Goal: Information Seeking & Learning: Learn about a topic

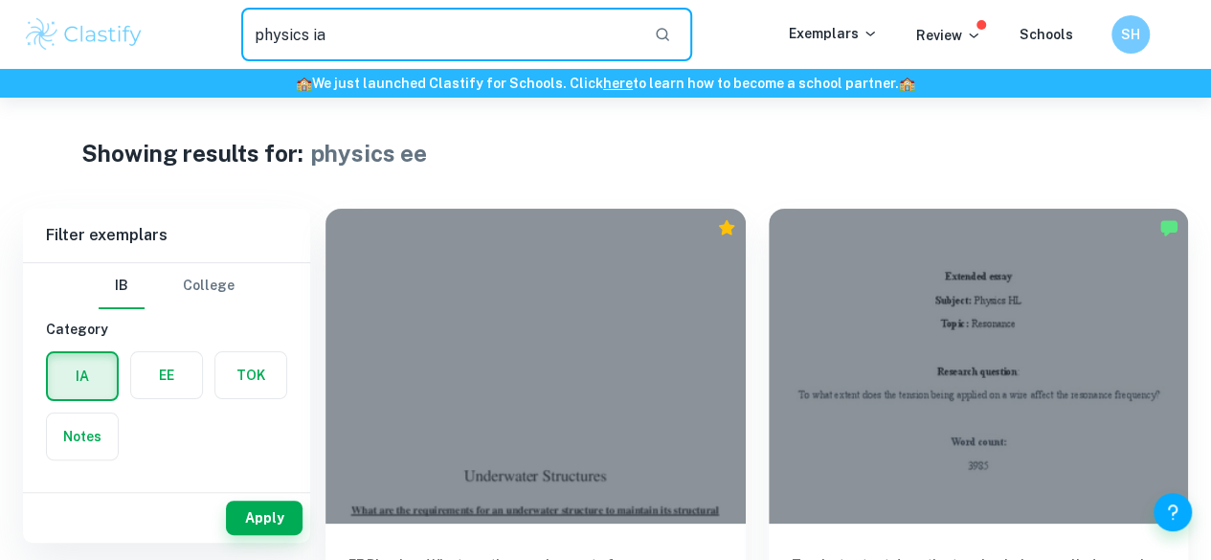
type input "physics ia"
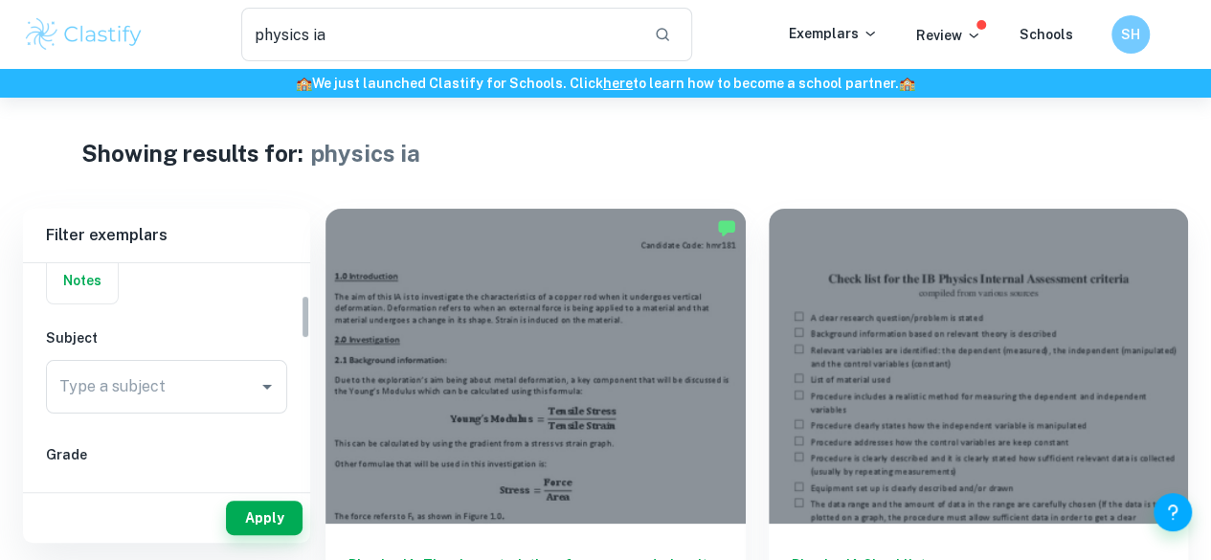
scroll to position [163, 0]
click at [71, 375] on div "Type a subject Type a subject" at bounding box center [166, 380] width 241 height 54
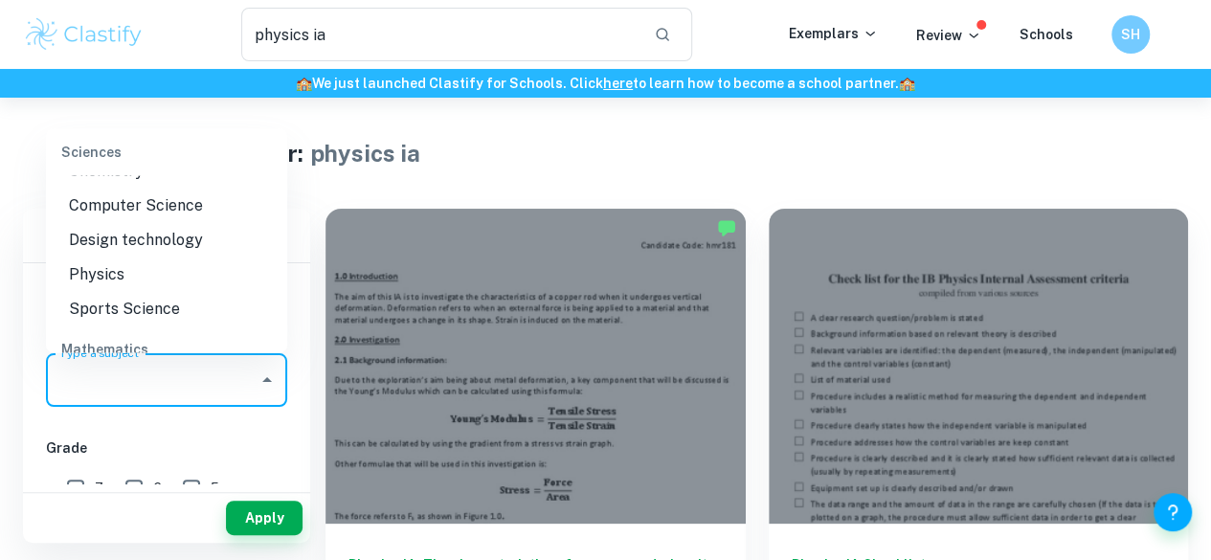
scroll to position [2535, 0]
click at [86, 274] on li "Physics" at bounding box center [166, 272] width 241 height 34
type input "Physics"
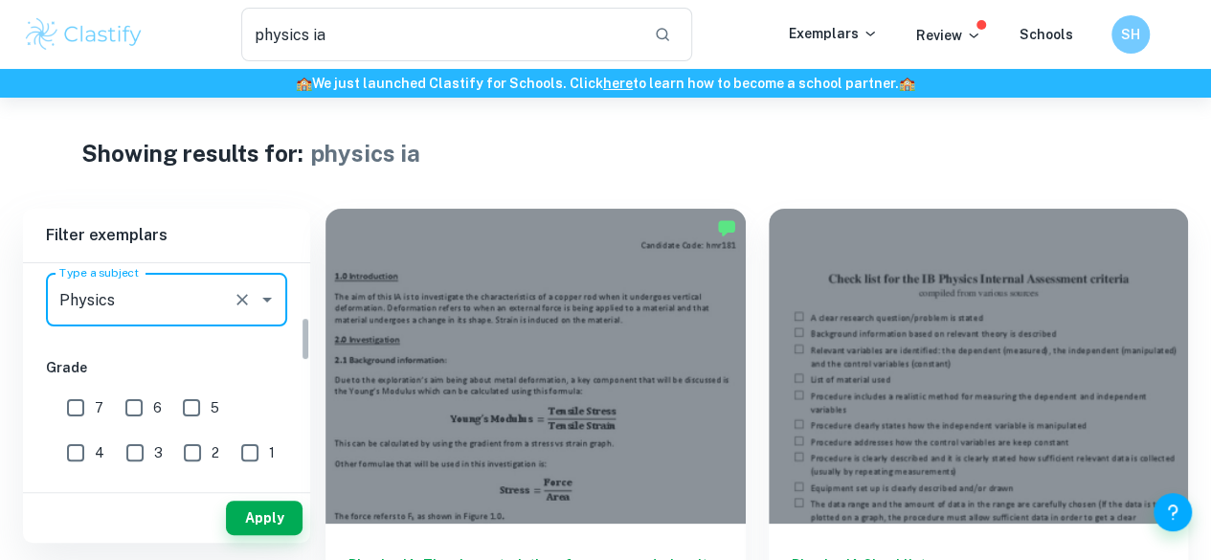
scroll to position [274, 0]
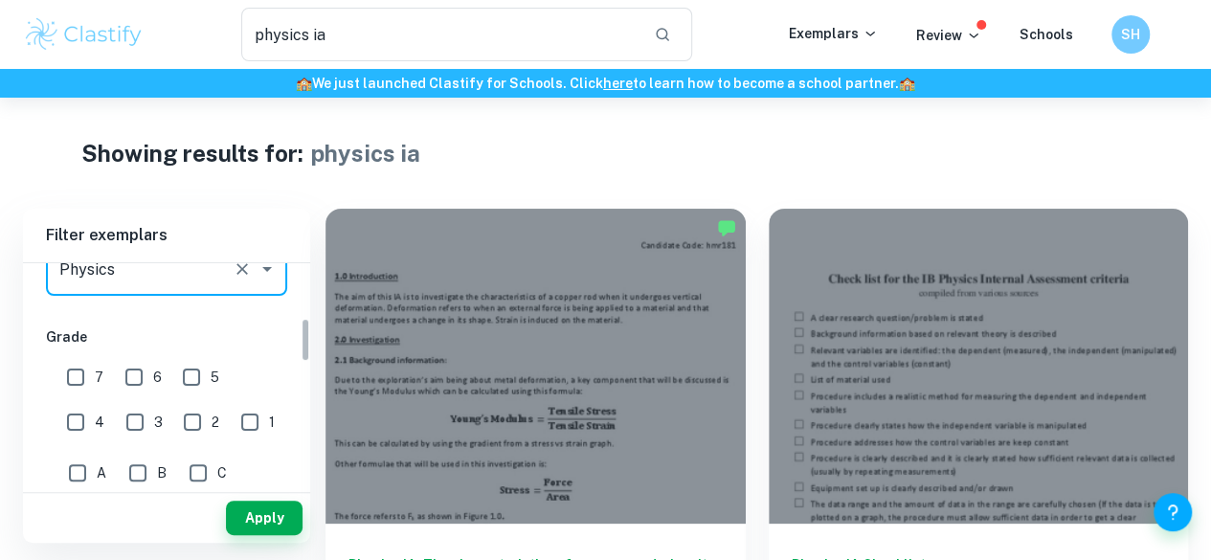
click at [74, 366] on input "7" at bounding box center [75, 377] width 38 height 38
checkbox input "true"
click at [116, 421] on input "3" at bounding box center [135, 422] width 38 height 38
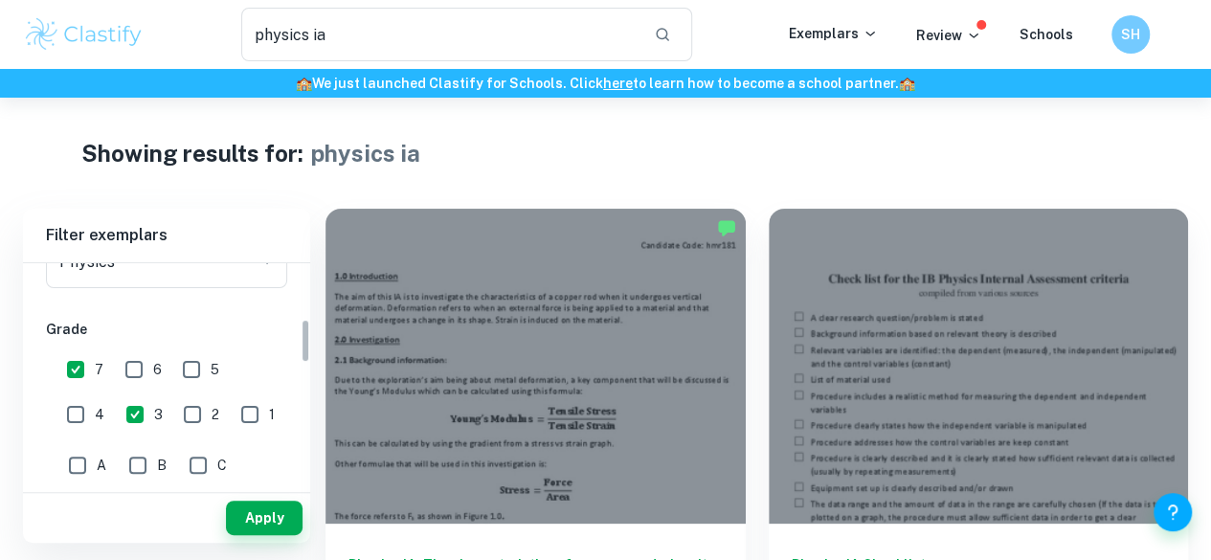
click at [116, 411] on input "3" at bounding box center [135, 414] width 38 height 38
checkbox input "false"
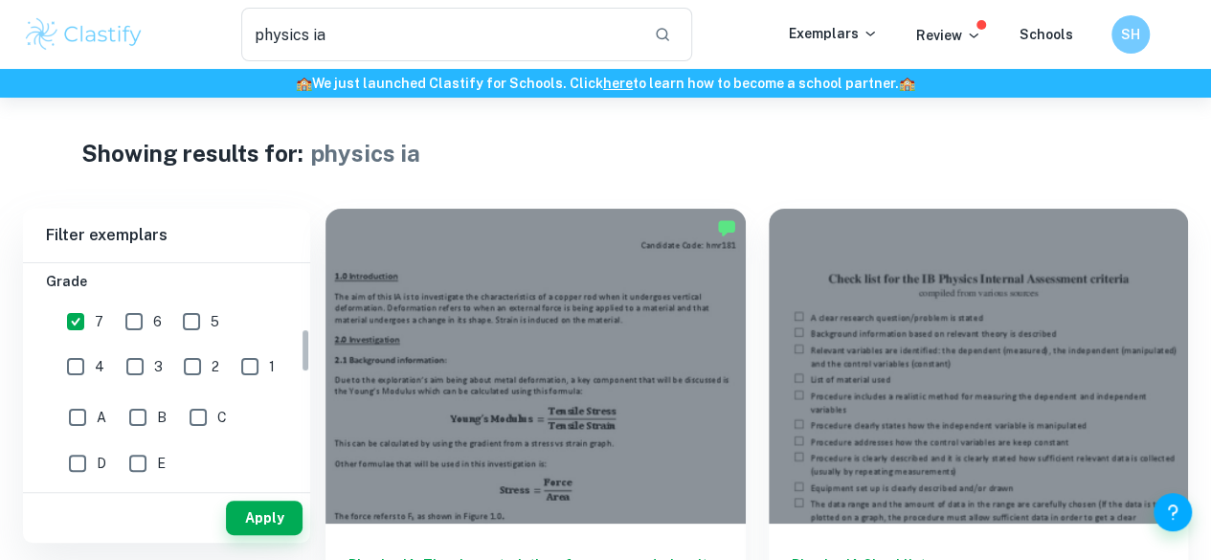
click at [77, 414] on input "A" at bounding box center [77, 417] width 38 height 38
checkbox input "true"
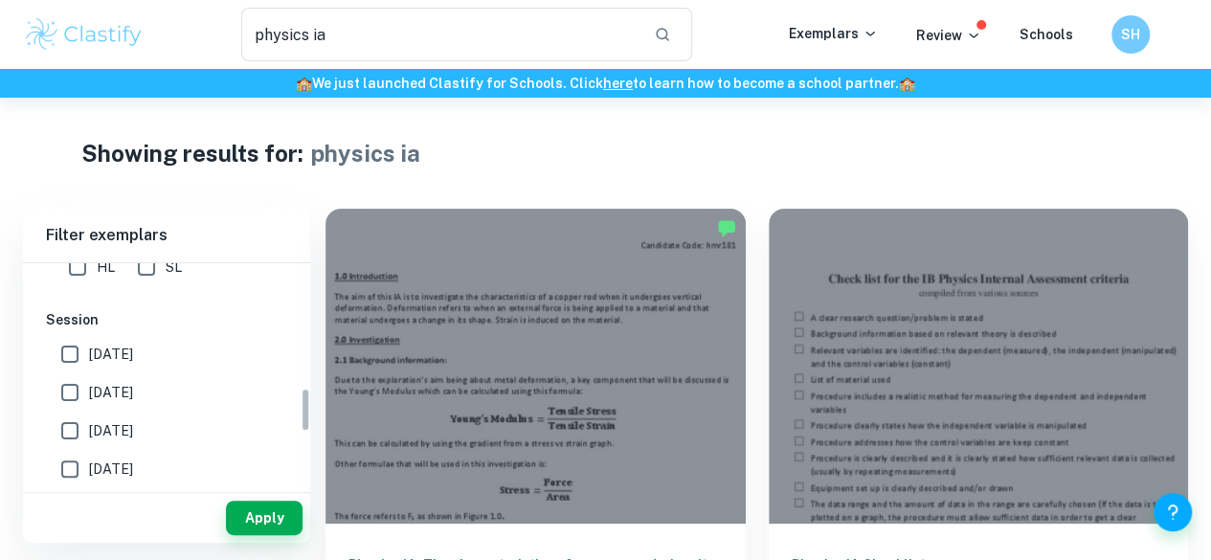
scroll to position [622, 0]
click at [62, 358] on input "[DATE]" at bounding box center [70, 352] width 38 height 38
checkbox input "true"
click at [64, 381] on input "[DATE]" at bounding box center [70, 390] width 38 height 38
click at [239, 519] on button "Apply" at bounding box center [264, 518] width 77 height 34
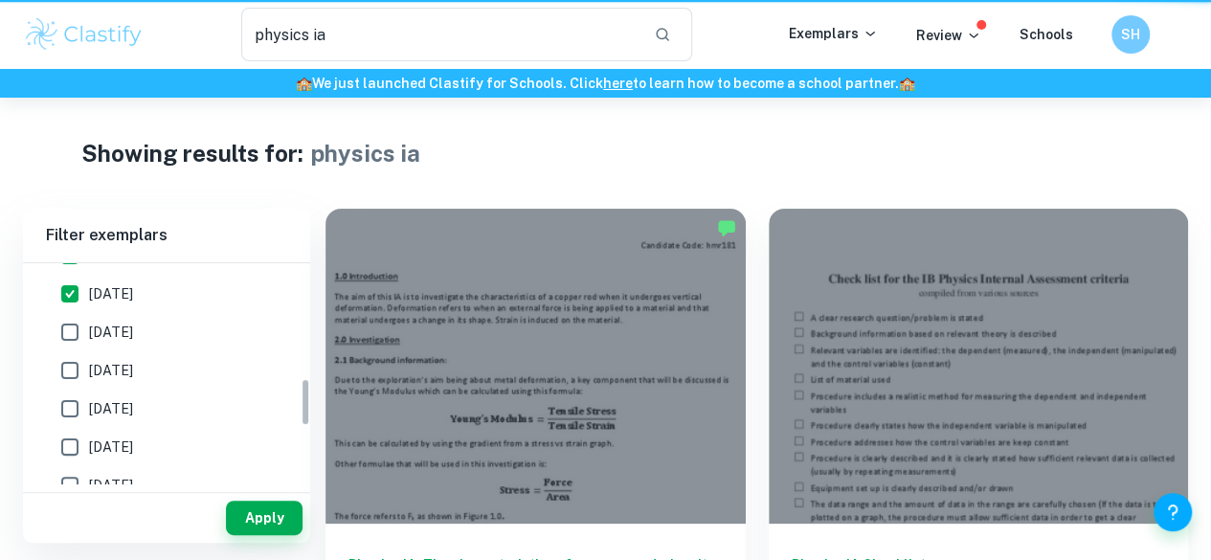
scroll to position [525, 0]
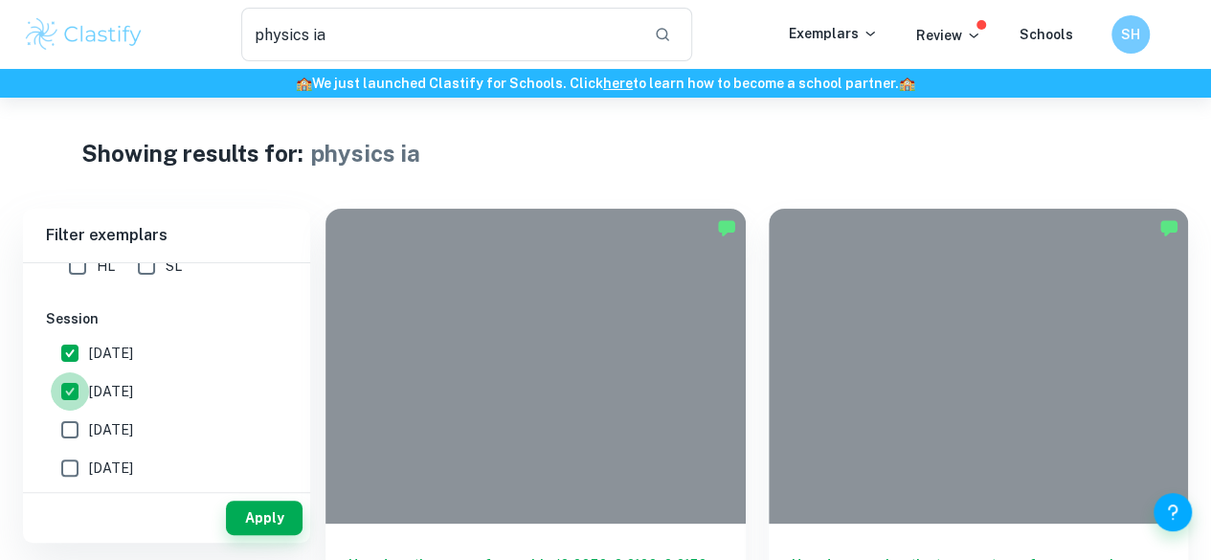
click at [84, 384] on input "[DATE]" at bounding box center [70, 391] width 38 height 38
click at [262, 523] on button "Apply" at bounding box center [264, 518] width 77 height 34
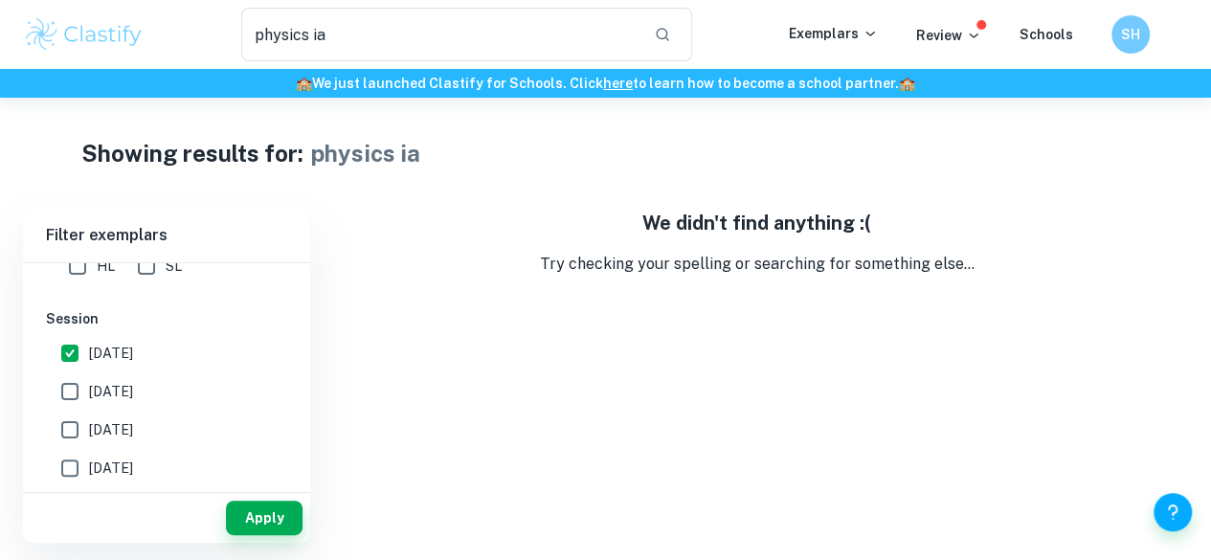
click at [121, 384] on span "[DATE]" at bounding box center [111, 391] width 44 height 21
click at [89, 384] on input "[DATE]" at bounding box center [70, 391] width 38 height 38
checkbox input "true"
click at [272, 501] on button "Apply" at bounding box center [264, 518] width 77 height 34
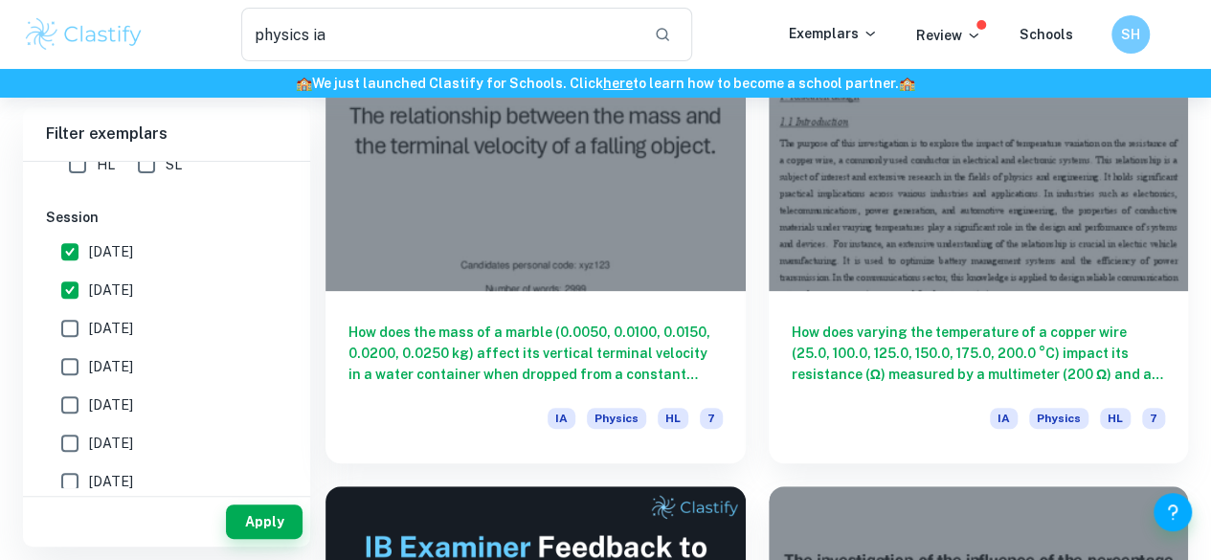
scroll to position [0, 0]
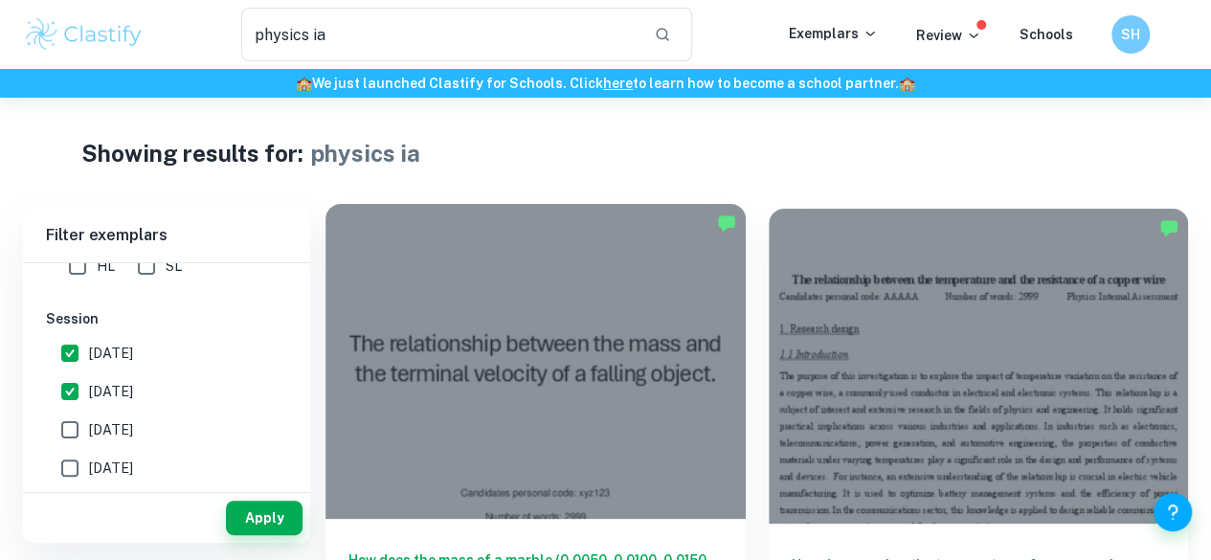
click at [549, 393] on div at bounding box center [535, 361] width 420 height 315
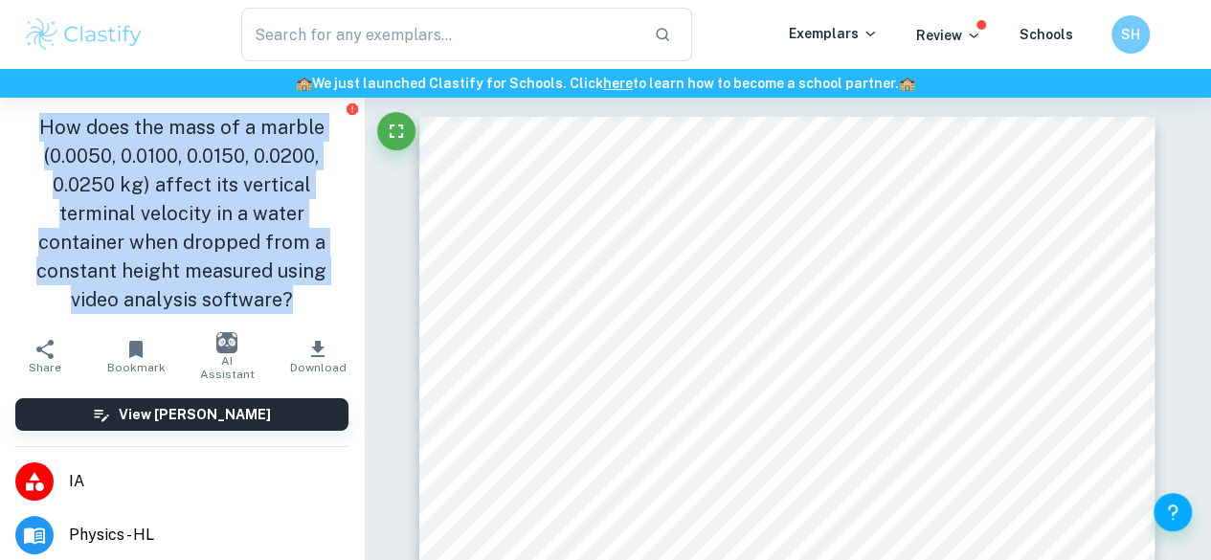
drag, startPoint x: 40, startPoint y: 124, endPoint x: 289, endPoint y: 292, distance: 300.0
click at [289, 292] on h1 "How does the mass of a marble (0.0050, 0.0100, 0.0150, 0.0200, 0.0250 kg) affec…" at bounding box center [181, 213] width 333 height 201
copy h1 "How does the mass of a marble (0.0050, 0.0100, 0.0150, 0.0200, 0.0250 kg) affec…"
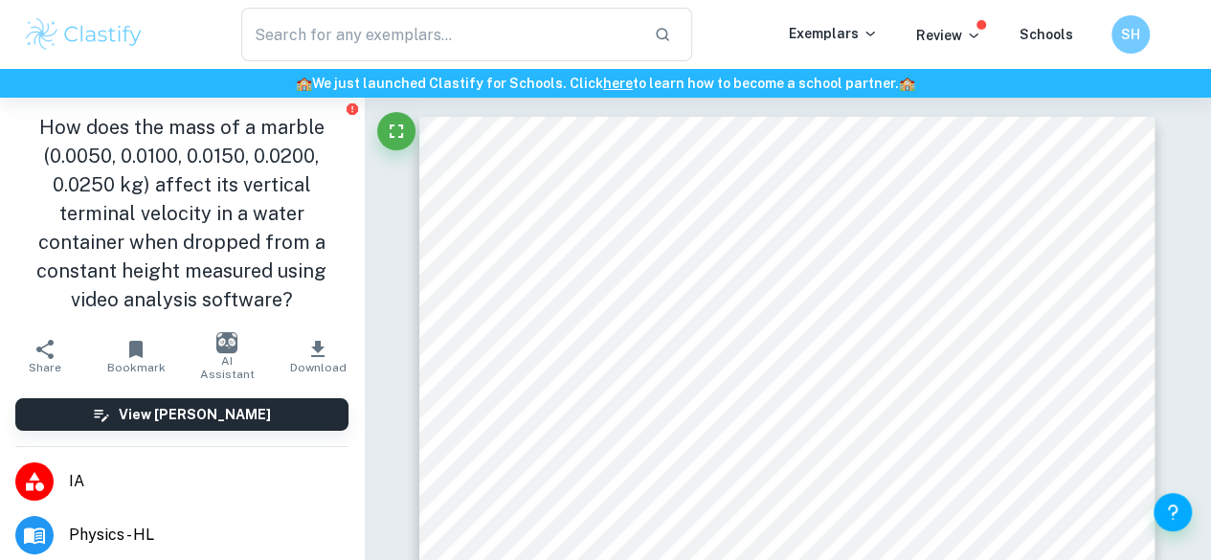
type input "physics ia"
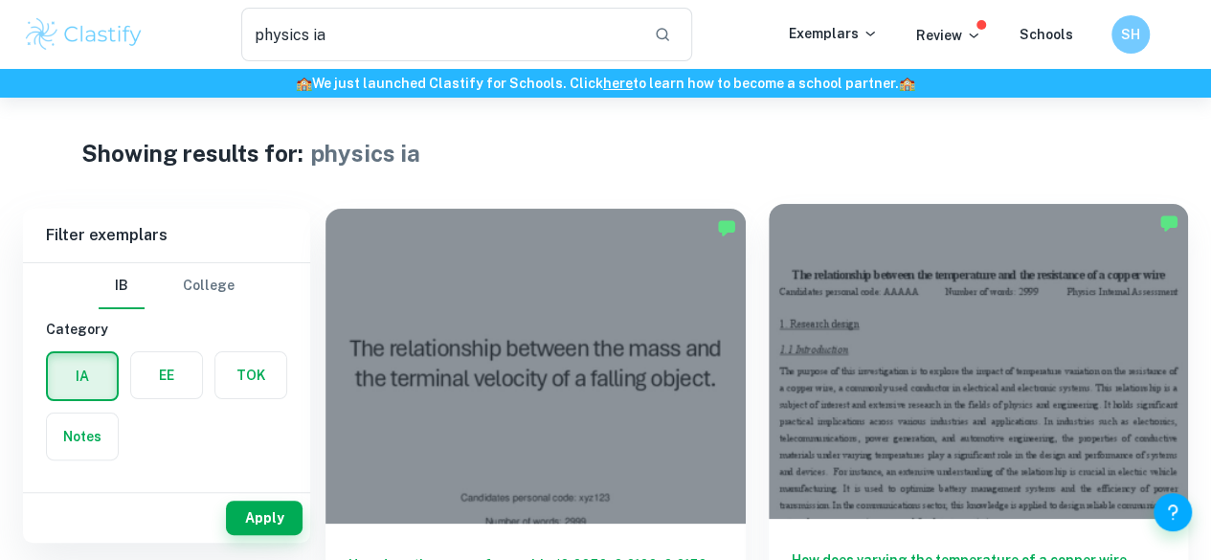
click at [769, 279] on div at bounding box center [979, 361] width 420 height 315
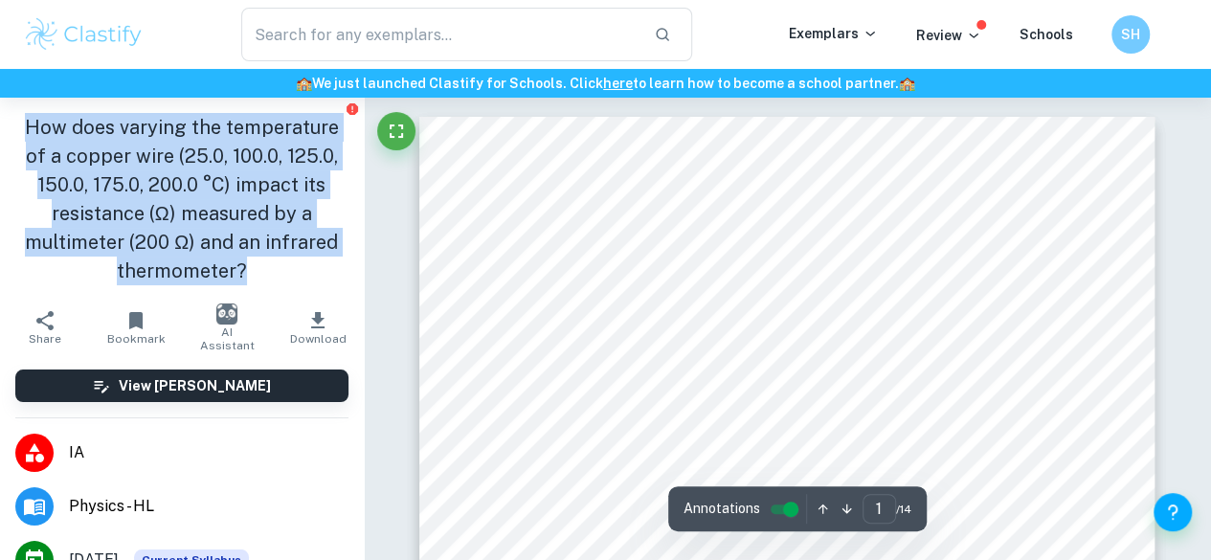
drag, startPoint x: 19, startPoint y: 118, endPoint x: 333, endPoint y: 259, distance: 344.5
click at [333, 259] on h1 "How does varying the temperature of a copper wire (25.0, 100.0, 125.0, 150.0, 1…" at bounding box center [181, 199] width 333 height 172
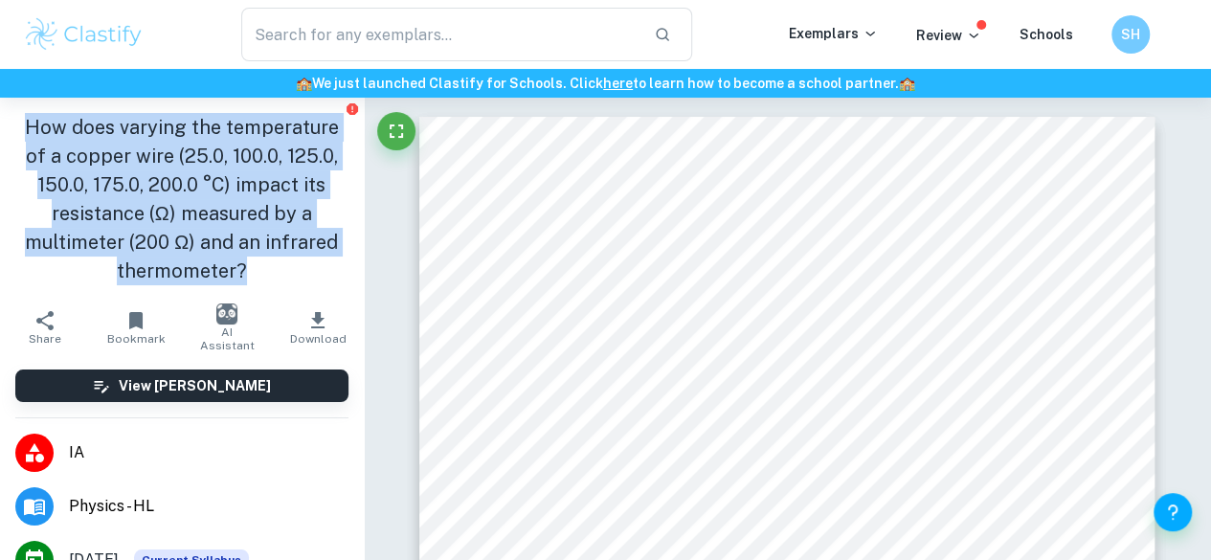
type input "physics ia"
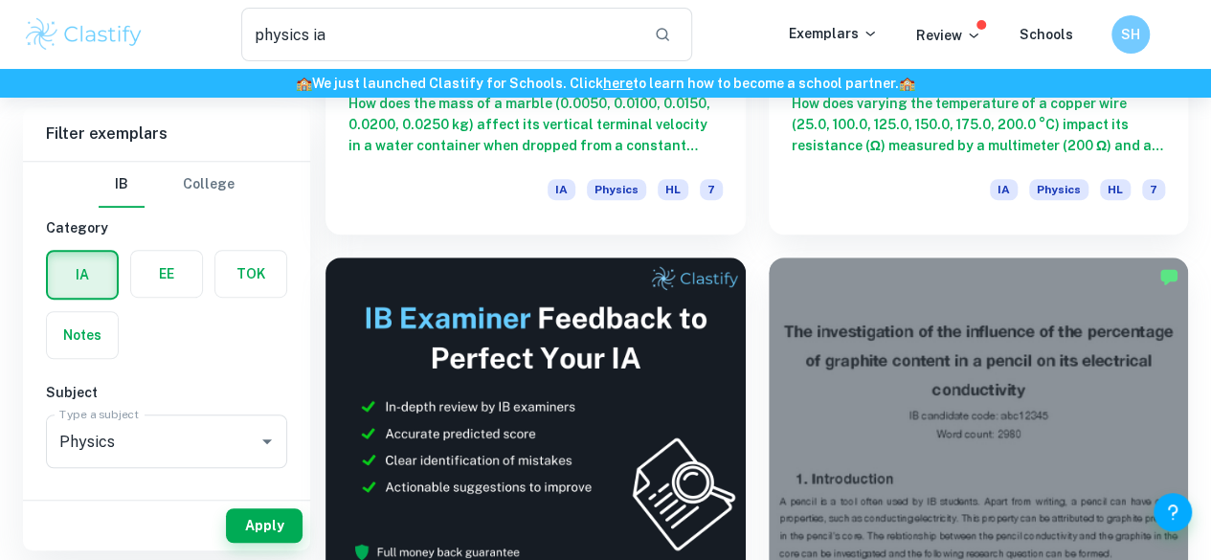
scroll to position [469, 0]
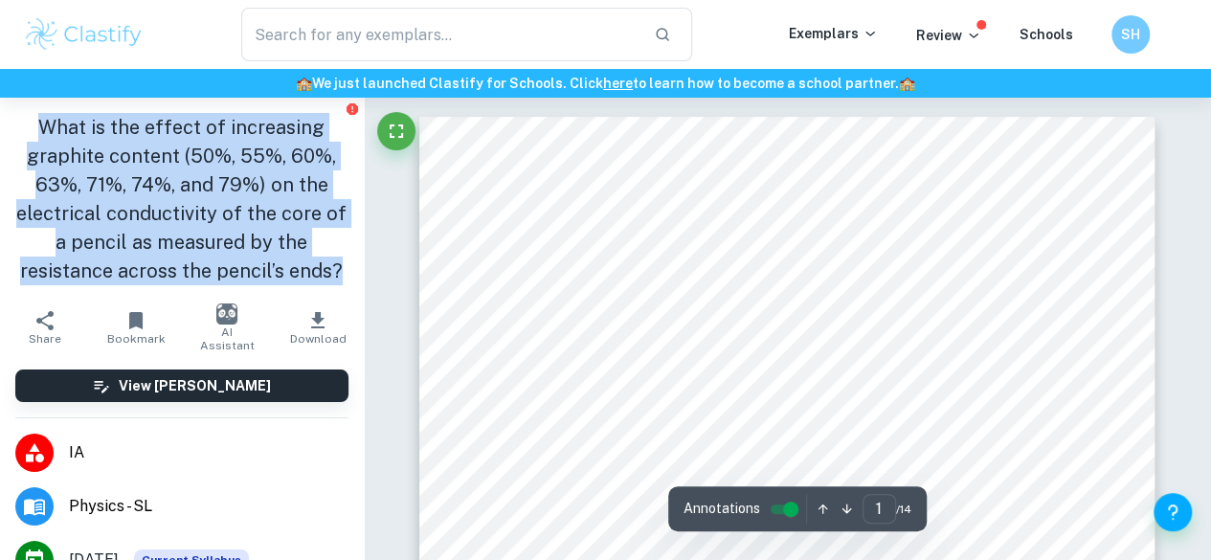
drag, startPoint x: 33, startPoint y: 120, endPoint x: 339, endPoint y: 275, distance: 343.3
click at [339, 275] on div "What is the effect of increasing graphite content (50%, 55%, 60%, 63%, 71%, 74%…" at bounding box center [182, 199] width 364 height 203
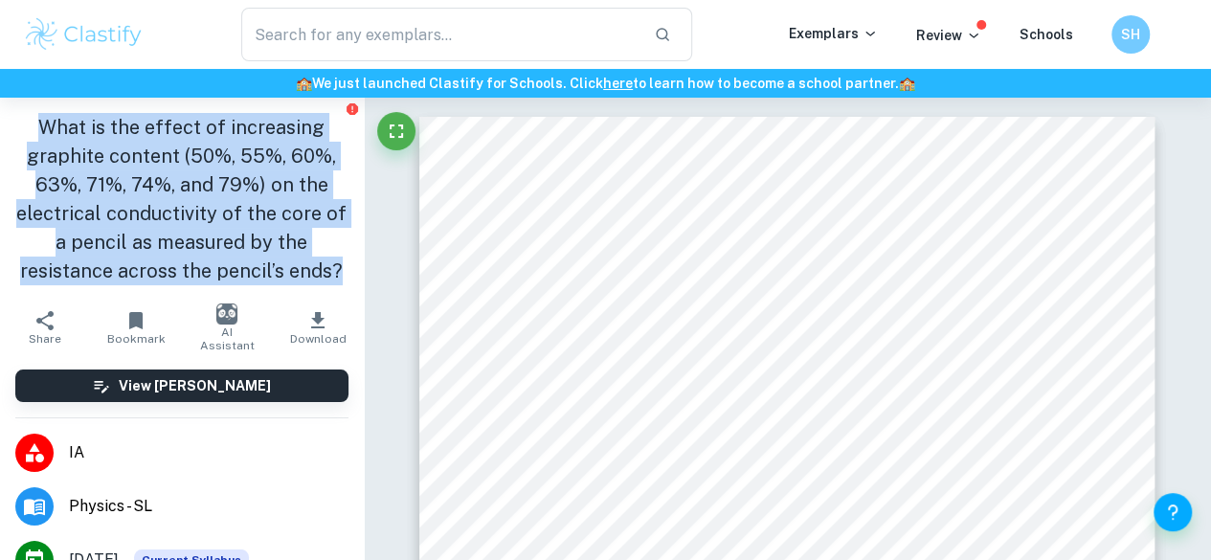
type input "physics ia"
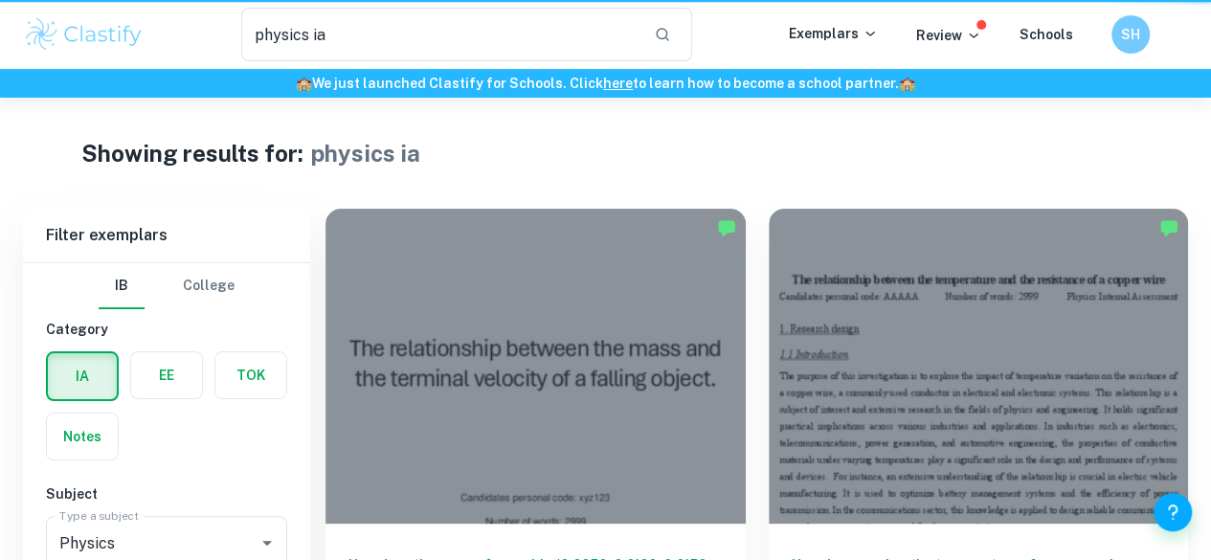
scroll to position [469, 0]
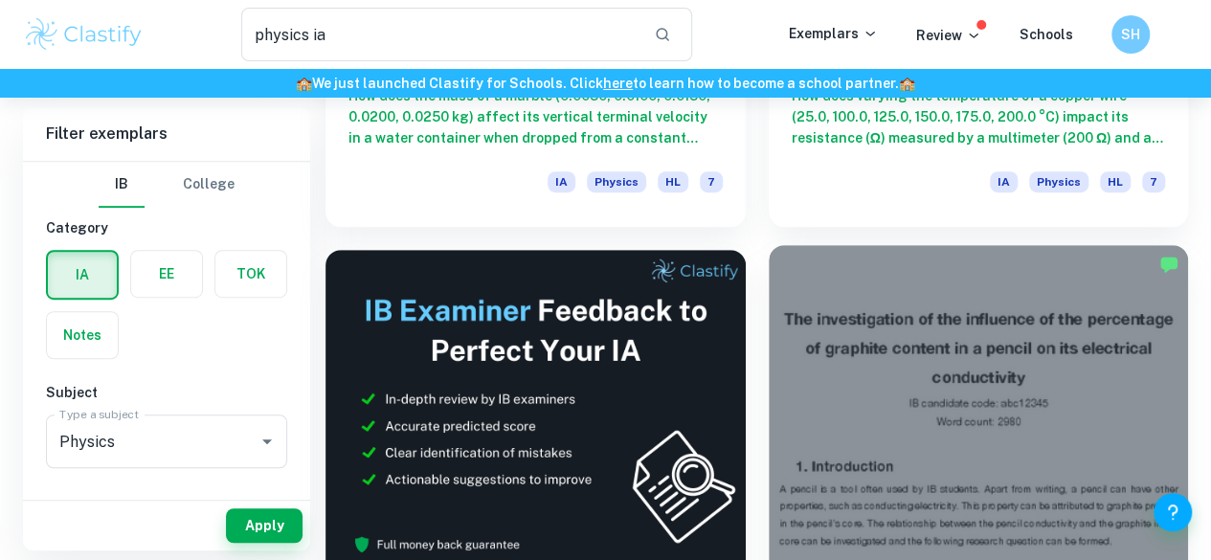
click at [769, 258] on div at bounding box center [979, 402] width 420 height 315
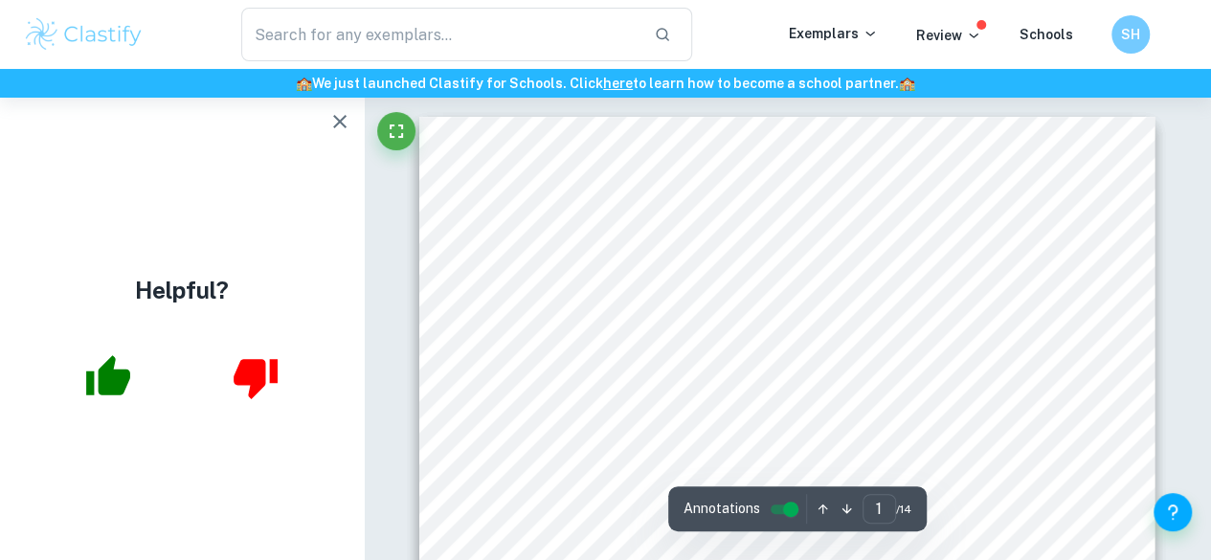
click at [337, 123] on icon "button" at bounding box center [339, 121] width 13 height 13
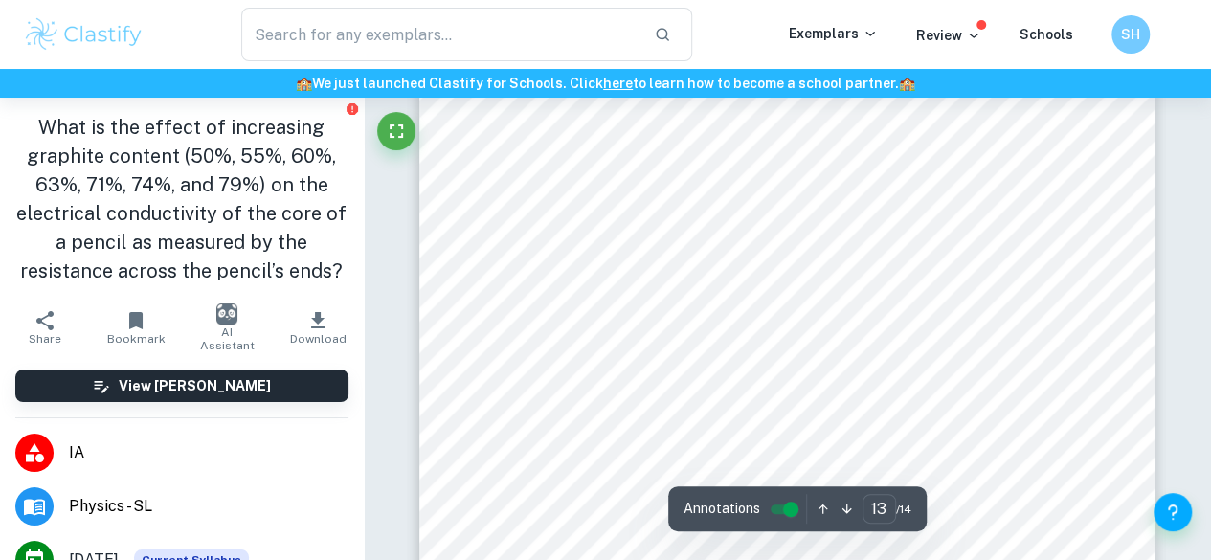
scroll to position [13200, 0]
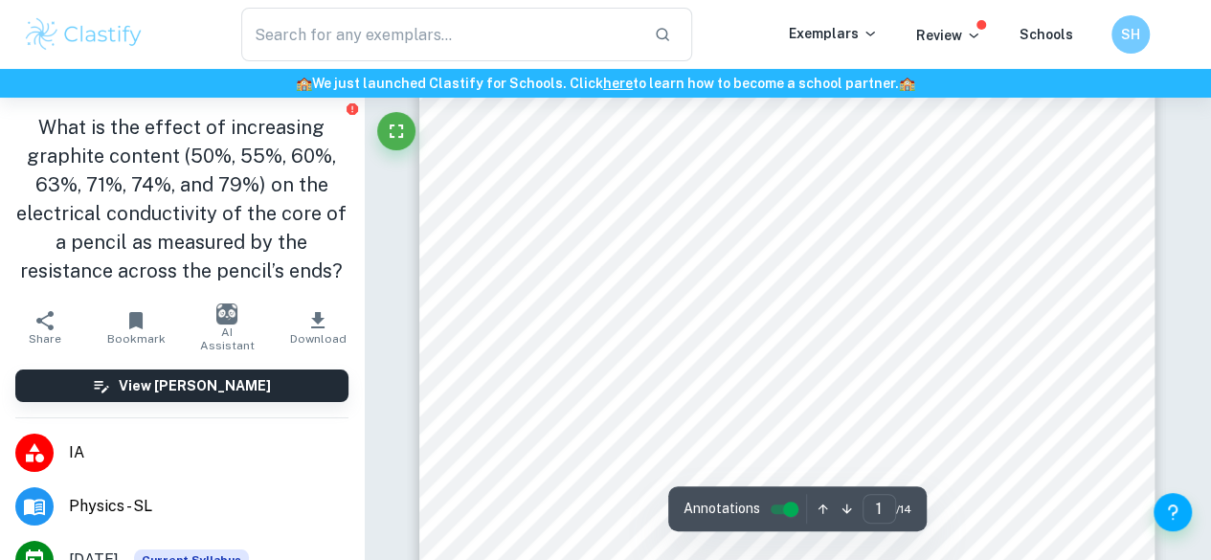
scroll to position [0, 0]
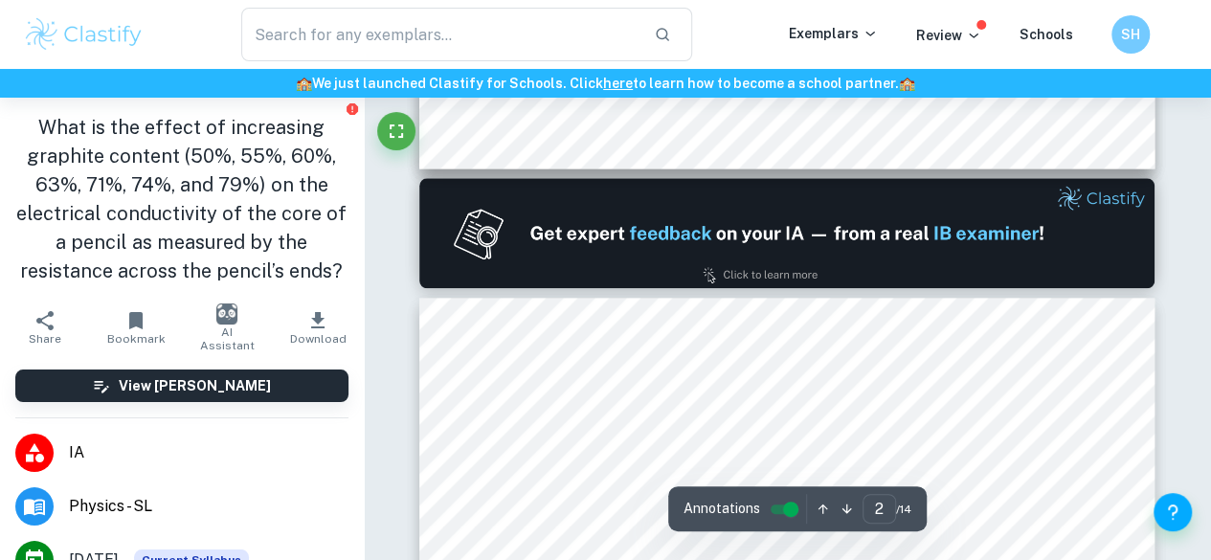
type input "1"
